Goal: Use online tool/utility: Utilize a website feature to perform a specific function

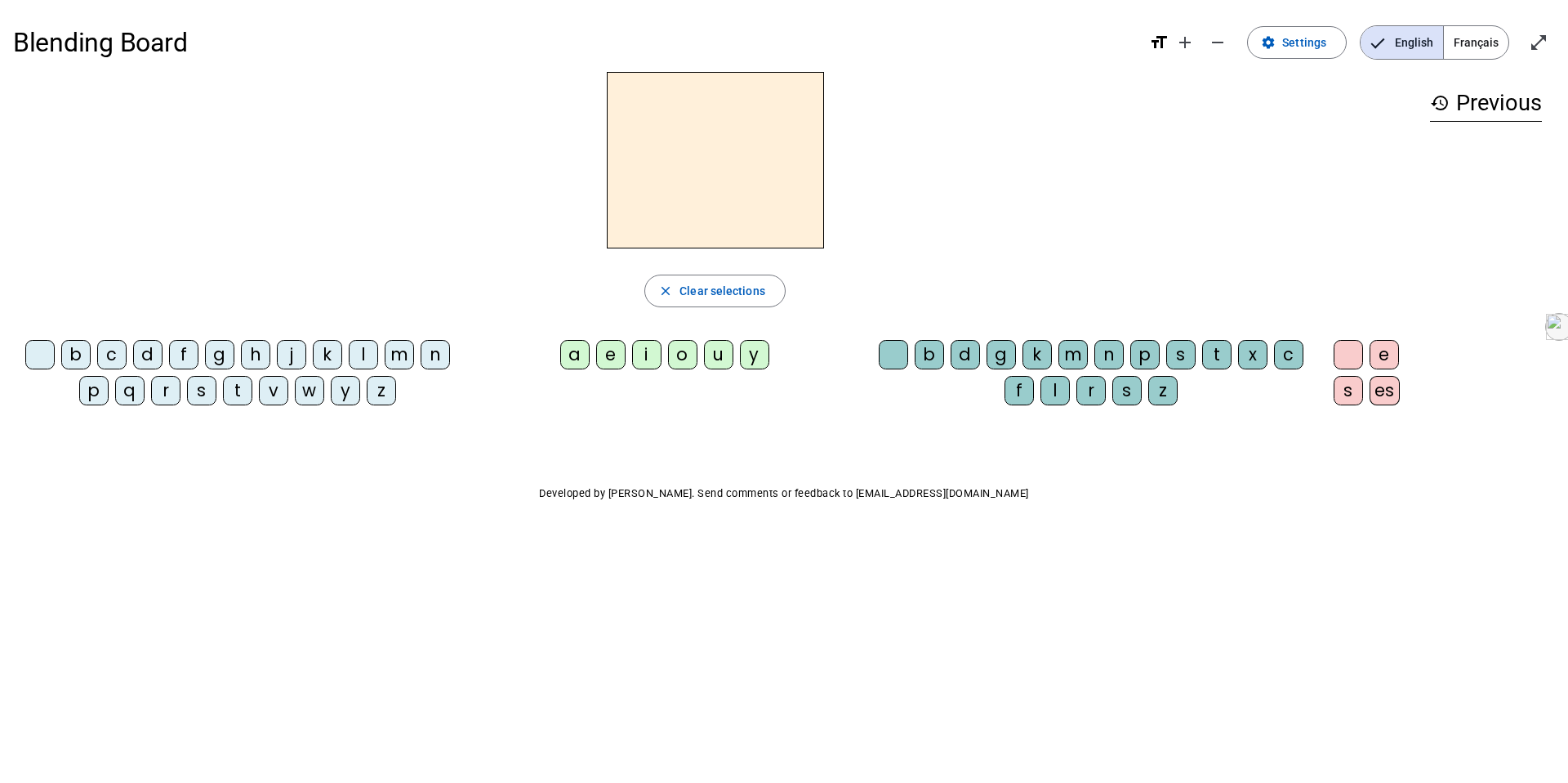
click at [243, 395] on div "t" at bounding box center [238, 390] width 29 height 29
click at [586, 349] on div "a" at bounding box center [575, 354] width 29 height 29
click at [110, 359] on div "c" at bounding box center [112, 354] width 29 height 29
click at [239, 402] on div "t" at bounding box center [238, 390] width 29 height 29
click at [112, 351] on div "c" at bounding box center [112, 354] width 29 height 29
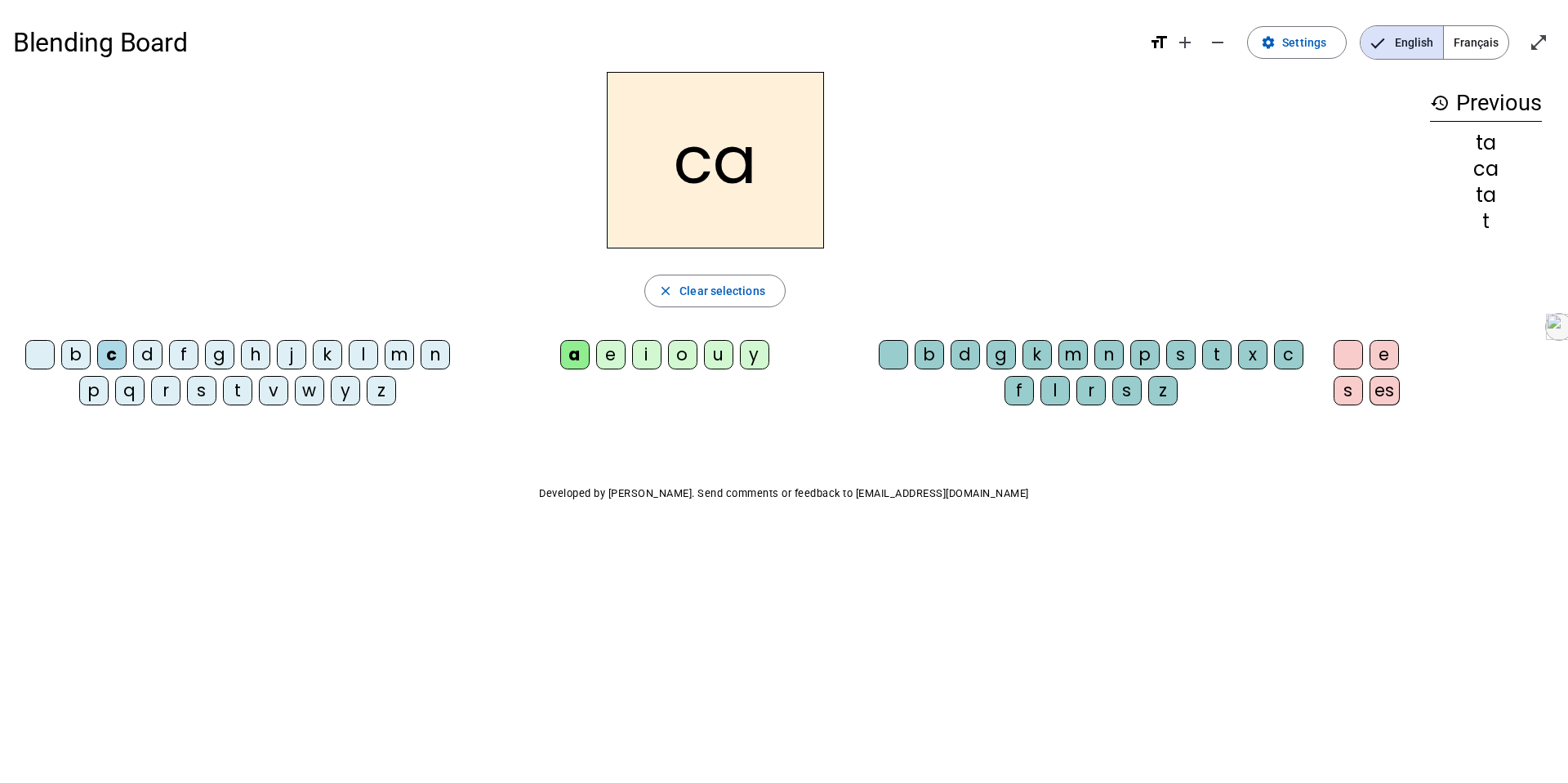
click at [237, 395] on div "t" at bounding box center [238, 390] width 29 height 29
click at [1285, 361] on div "c" at bounding box center [1289, 354] width 29 height 29
click at [1482, 36] on span "Français" at bounding box center [1476, 43] width 65 height 33
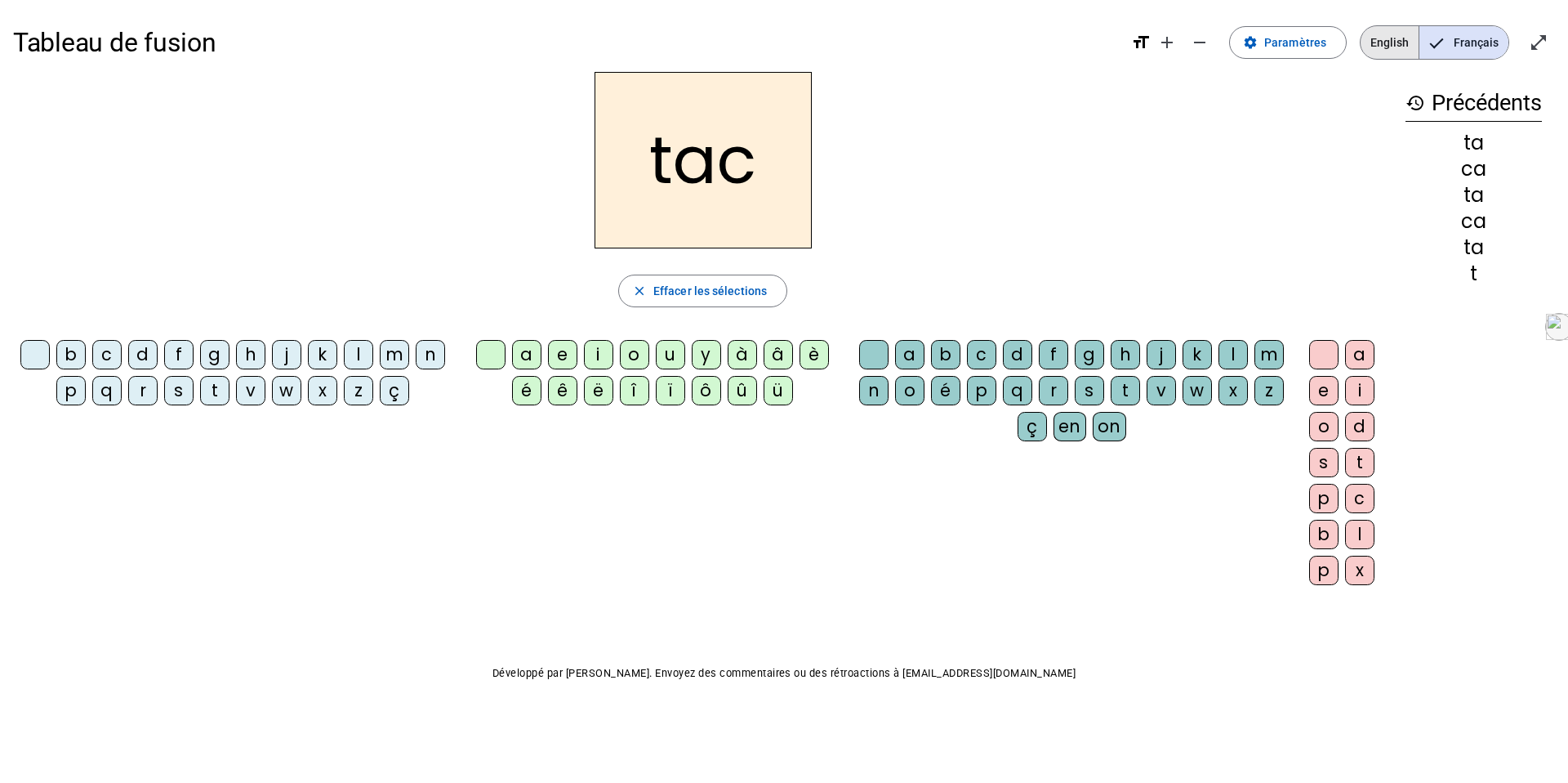
click at [1383, 38] on span "English" at bounding box center [1390, 43] width 58 height 33
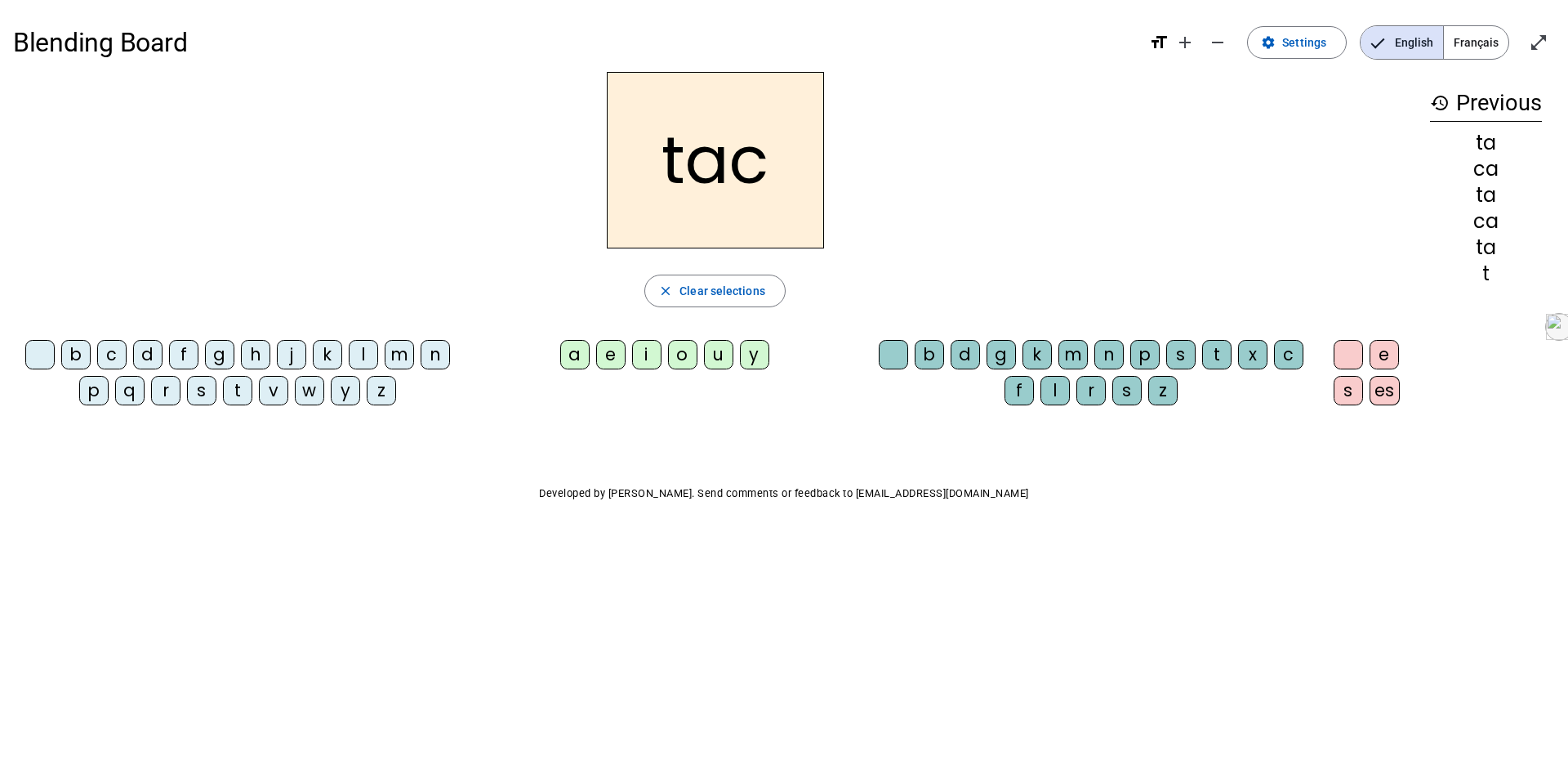
click at [893, 352] on div at bounding box center [893, 354] width 29 height 29
click at [616, 340] on div "e" at bounding box center [611, 354] width 29 height 29
click at [294, 355] on div "j" at bounding box center [292, 354] width 29 height 29
click at [158, 364] on div "d" at bounding box center [147, 354] width 29 height 29
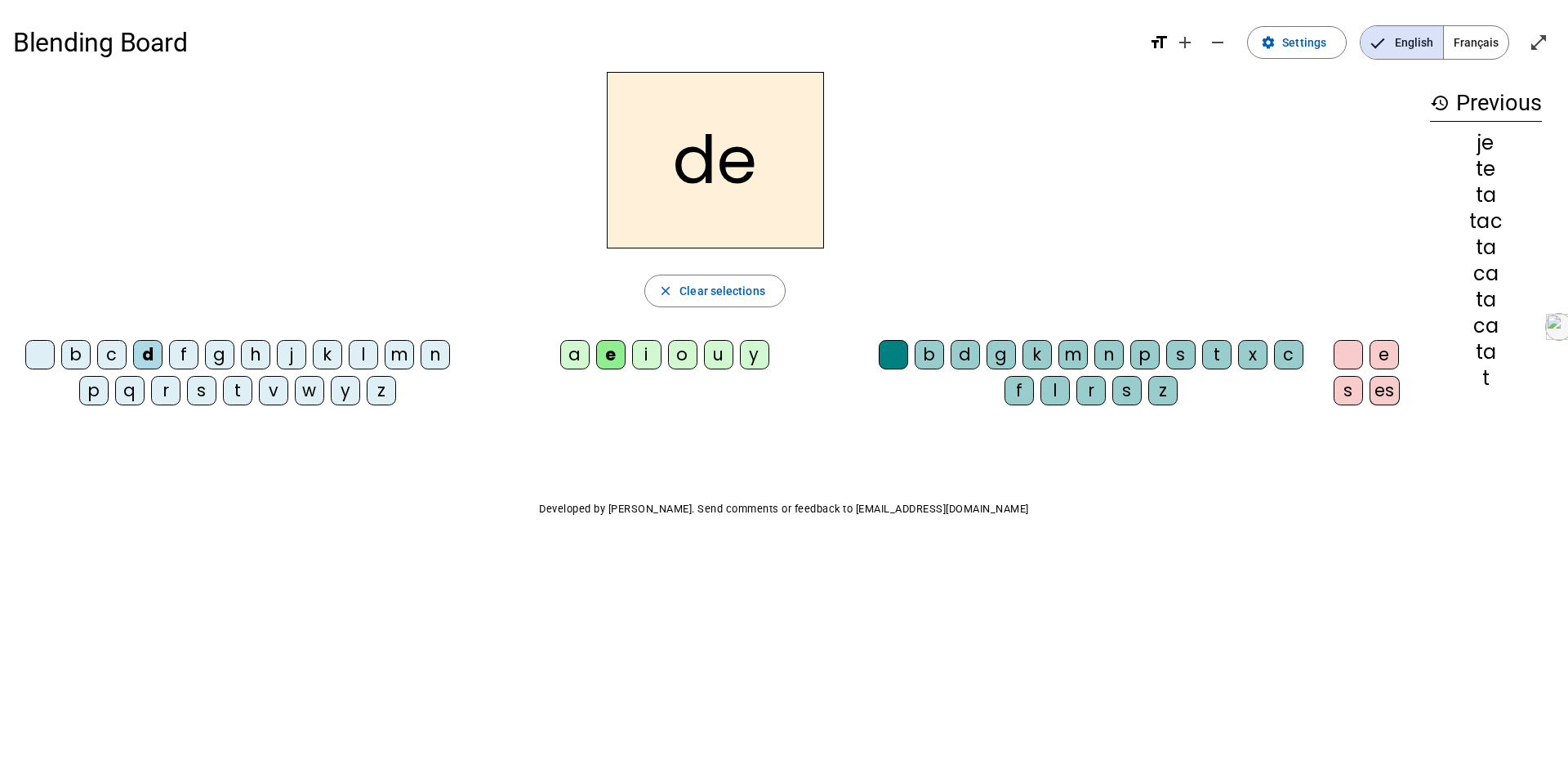
click at [389, 347] on div "m" at bounding box center [400, 354] width 29 height 29
click at [573, 358] on div "a" at bounding box center [575, 354] width 29 height 29
click at [1057, 390] on div "l" at bounding box center [1055, 390] width 29 height 29
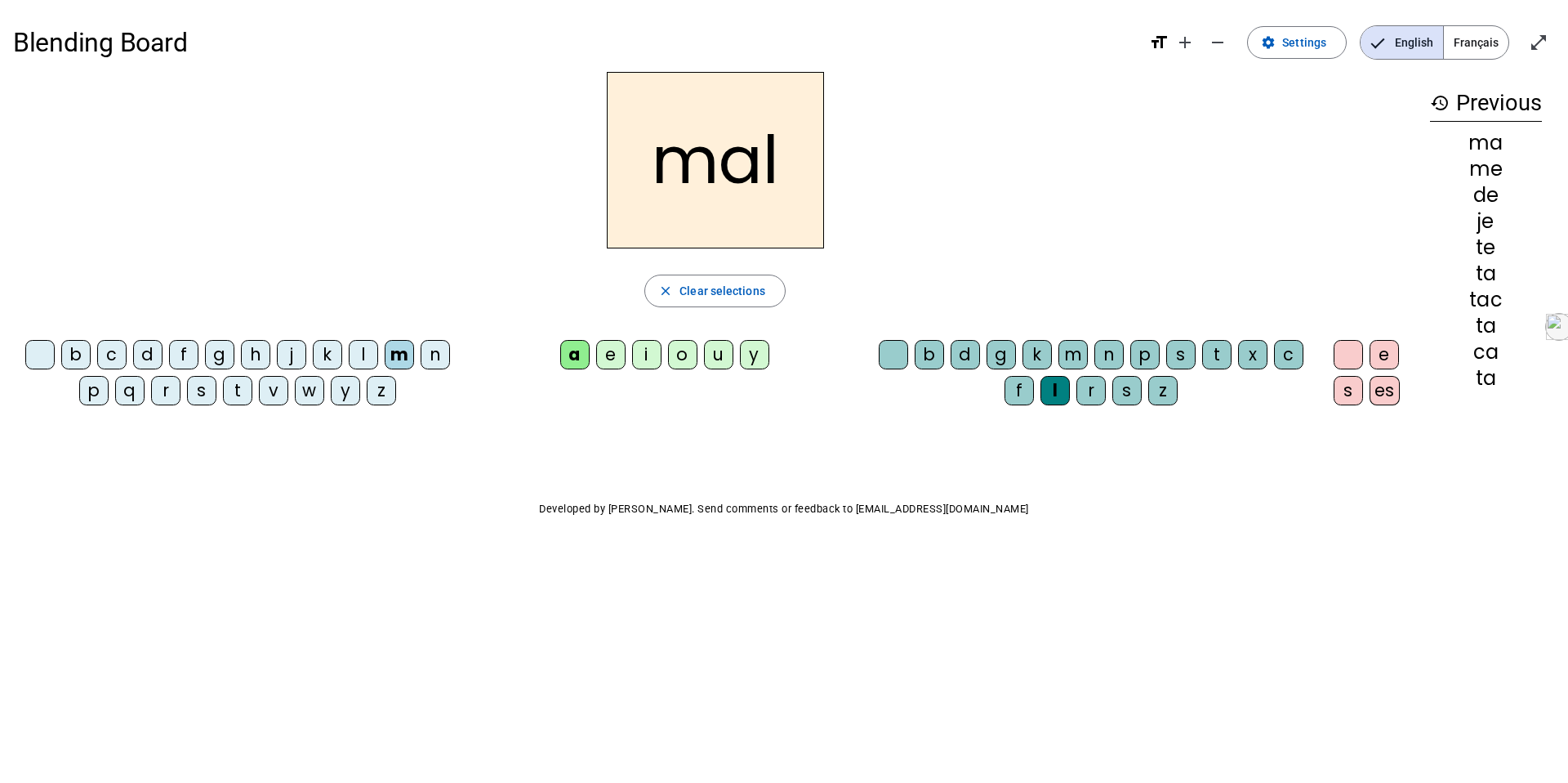
click at [880, 361] on div at bounding box center [893, 354] width 29 height 29
click at [352, 362] on div "l" at bounding box center [364, 354] width 29 height 29
click at [364, 349] on div "l" at bounding box center [364, 354] width 29 height 29
click at [1289, 356] on div "c" at bounding box center [1289, 354] width 29 height 29
